Goal: Task Accomplishment & Management: Manage account settings

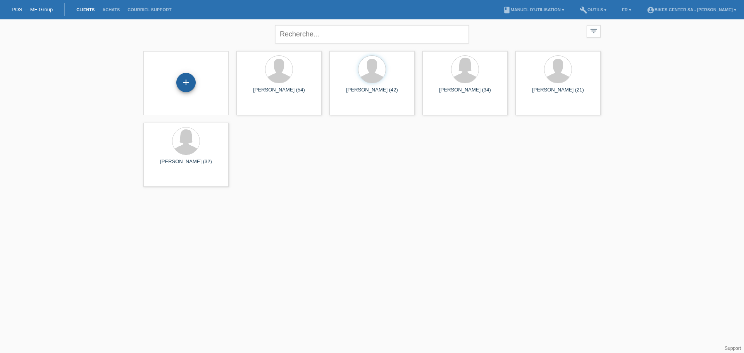
click at [191, 78] on div "+" at bounding box center [185, 82] width 19 height 19
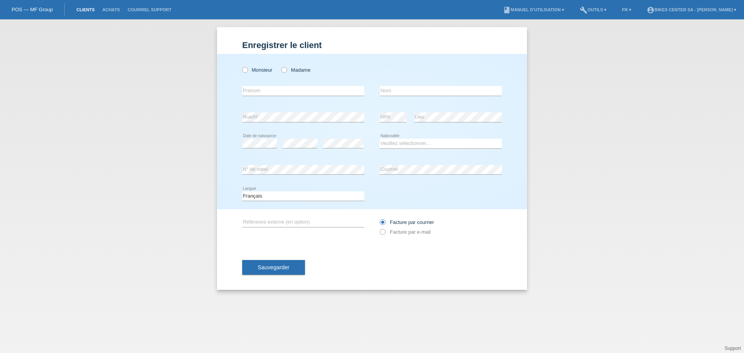
click at [82, 9] on link "Clients" at bounding box center [85, 9] width 26 height 5
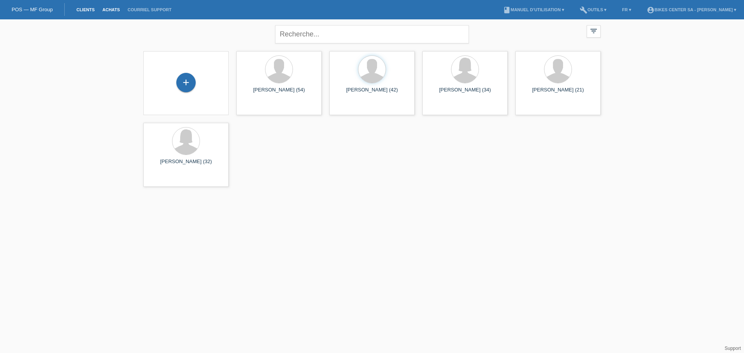
click at [115, 10] on link "Achats" at bounding box center [110, 9] width 25 height 5
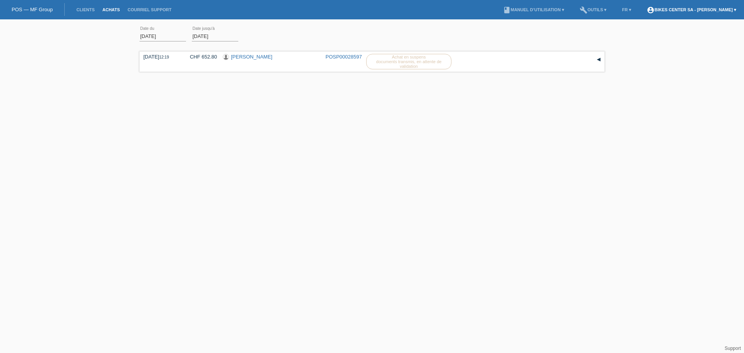
click at [715, 11] on link "account_circle BIKES CENTER SA - Guiot Rudy ▾" at bounding box center [690, 9] width 97 height 5
click at [653, 50] on link "Déconnexion" at bounding box center [656, 53] width 29 height 6
